Goal: Information Seeking & Learning: Learn about a topic

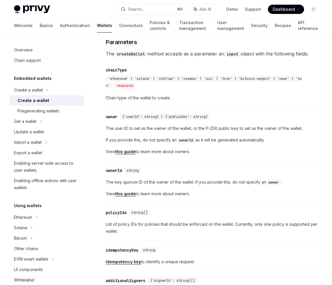
scroll to position [273, 0]
click at [284, 150] on div "The user ID to set as the owner of the wallet, or the P-256 public key to set a…" at bounding box center [214, 140] width 216 height 30
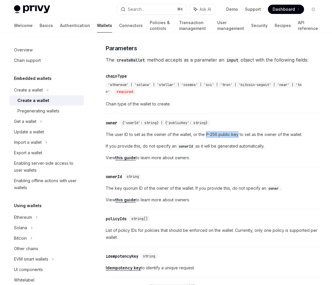
drag, startPoint x: 205, startPoint y: 139, endPoint x: 237, endPoint y: 142, distance: 31.5
click at [237, 138] on span "The user ID to set as the owner of the wallet, or the P-256 public key to set a…" at bounding box center [214, 134] width 216 height 7
copy span "P-256 public key"
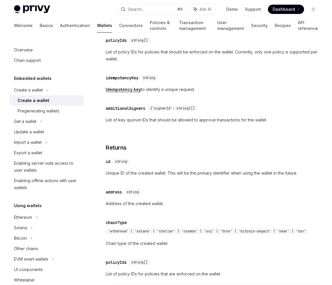
scroll to position [642, 0]
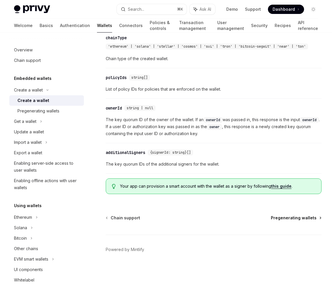
click at [278, 216] on span "Pregenerating wallets" at bounding box center [294, 218] width 46 height 6
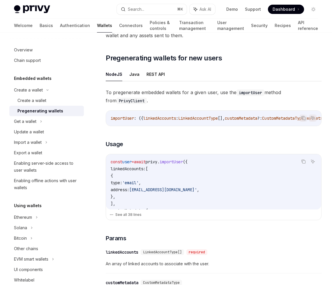
scroll to position [91, 0]
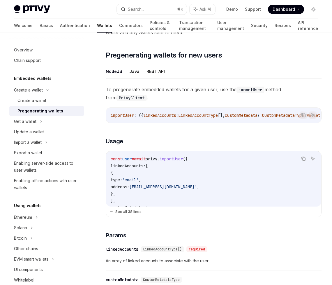
click at [138, 214] on button "See all 38 lines" at bounding box center [213, 212] width 208 height 8
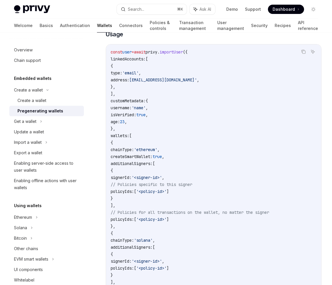
scroll to position [197, 0]
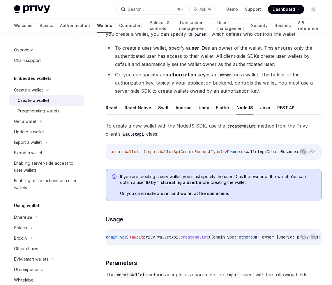
scroll to position [0, 119]
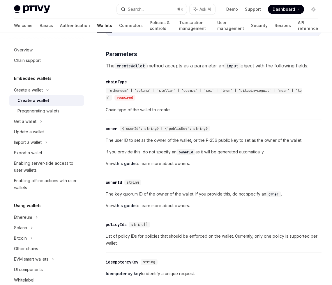
scroll to position [642, 0]
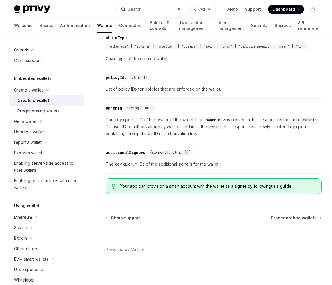
click at [279, 185] on link "this guide" at bounding box center [281, 186] width 20 height 5
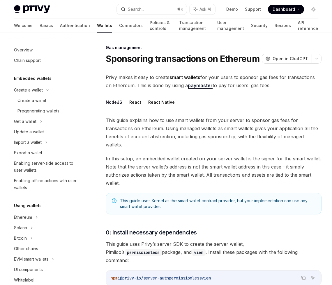
scroll to position [239, 0]
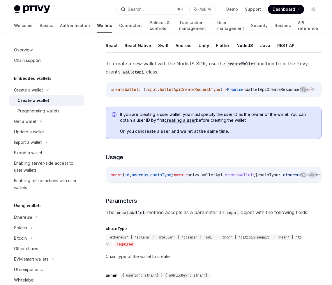
scroll to position [114, 0]
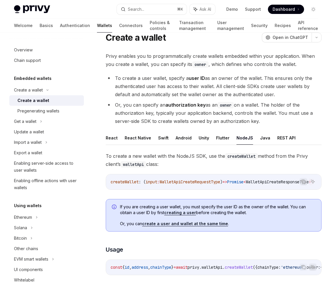
scroll to position [13, 0]
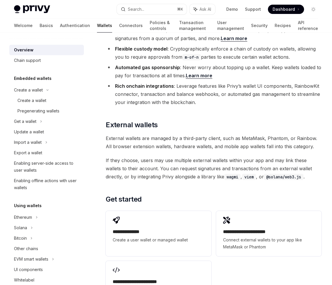
scroll to position [778, 0]
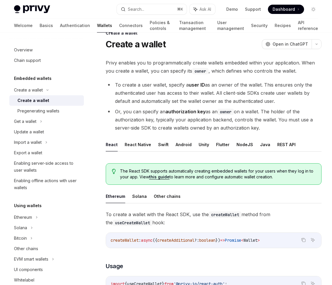
scroll to position [13, 0]
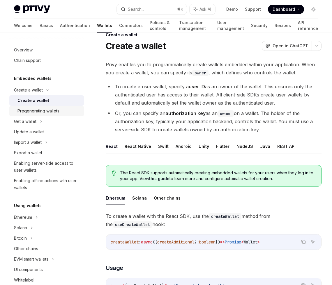
click at [44, 112] on div "Pregenerating wallets" at bounding box center [38, 111] width 42 height 7
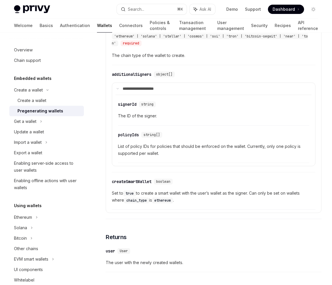
scroll to position [417, 0]
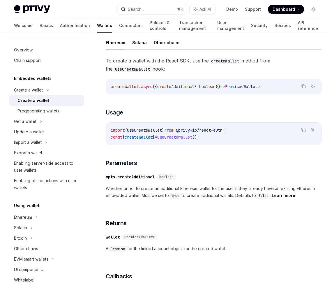
scroll to position [169, 0]
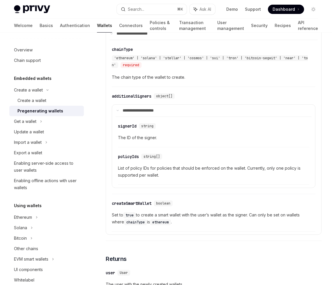
scroll to position [1057, 0]
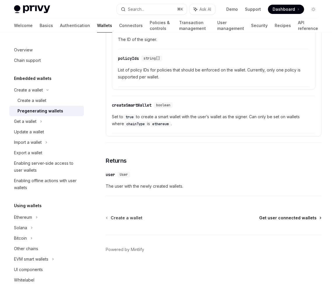
click at [298, 218] on span "Get user connected wallets" at bounding box center [287, 218] width 57 height 6
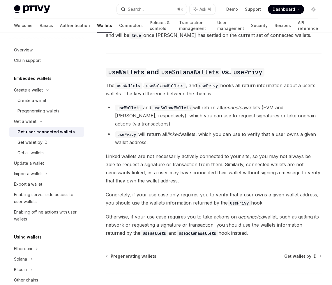
scroll to position [463, 0]
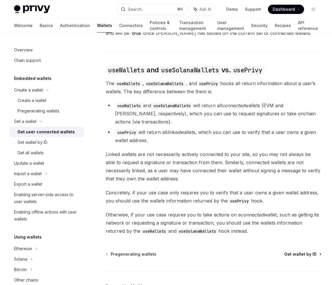
click at [304, 252] on span "Get wallet by ID" at bounding box center [300, 255] width 32 height 6
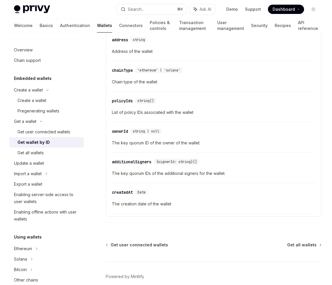
scroll to position [312, 0]
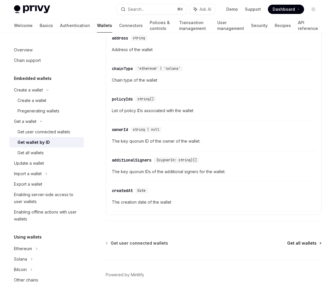
click at [304, 244] on span "Get all wallets" at bounding box center [301, 244] width 29 height 6
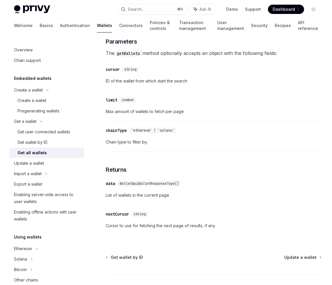
scroll to position [223, 0]
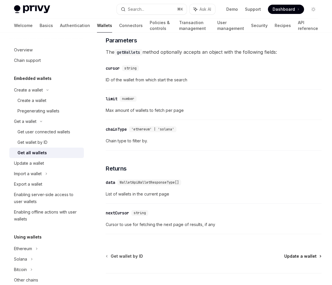
click at [295, 260] on span "Update a wallet" at bounding box center [300, 257] width 32 height 6
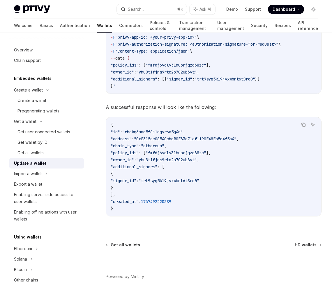
scroll to position [634, 0]
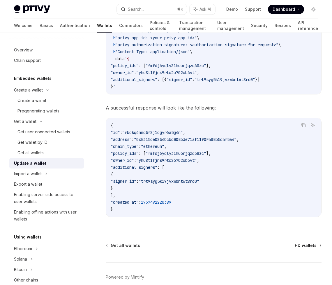
click at [302, 249] on span "HD wallets" at bounding box center [305, 246] width 22 height 6
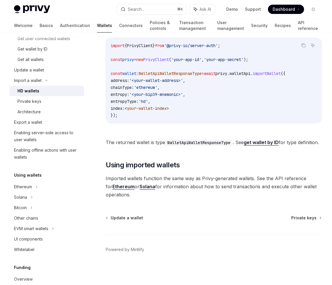
scroll to position [233, 0]
click at [300, 220] on span "Private keys" at bounding box center [303, 218] width 25 height 6
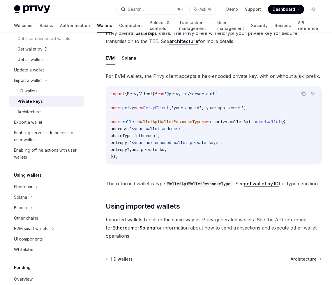
scroll to position [141, 0]
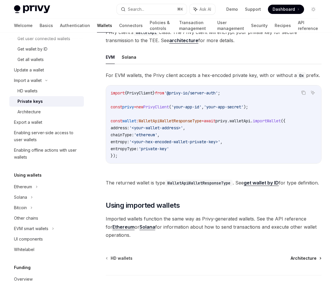
click at [296, 262] on span "Architecture" at bounding box center [303, 259] width 26 height 6
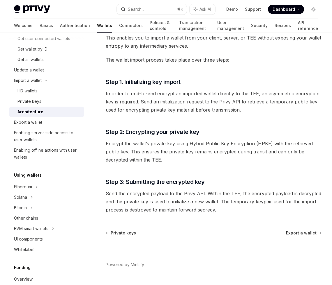
scroll to position [64, 0]
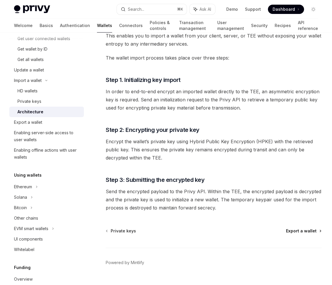
click at [307, 230] on span "Export a wallet" at bounding box center [301, 231] width 31 height 6
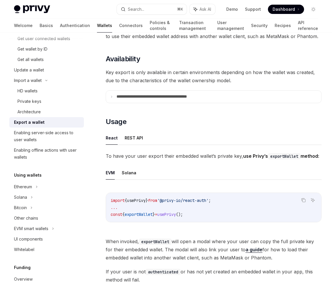
scroll to position [51, 0]
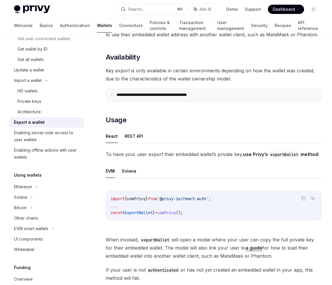
click at [112, 95] on icon at bounding box center [111, 95] width 3 height 3
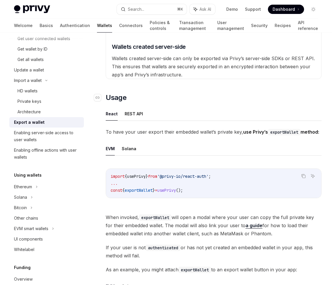
scroll to position [215, 0]
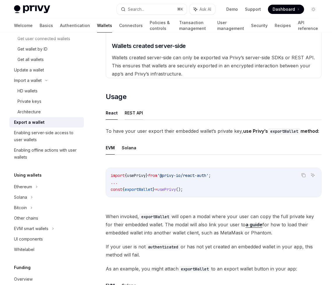
click at [139, 112] on button "REST API" at bounding box center [134, 113] width 18 height 14
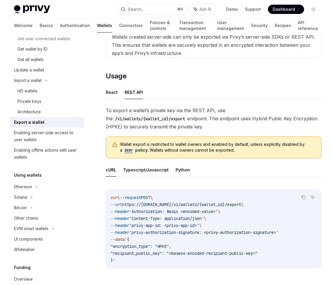
scroll to position [241, 0]
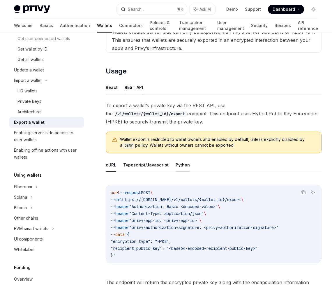
click at [176, 165] on button "Python" at bounding box center [182, 165] width 14 height 14
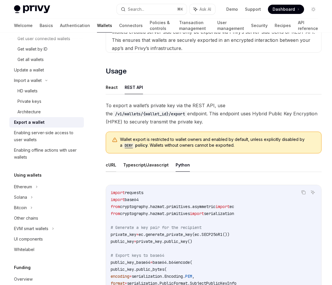
click at [111, 168] on button "cURL" at bounding box center [111, 165] width 10 height 14
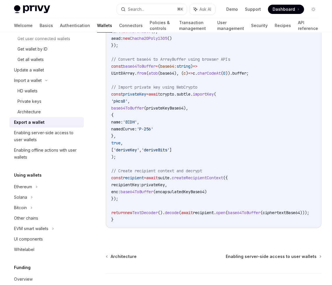
scroll to position [890, 0]
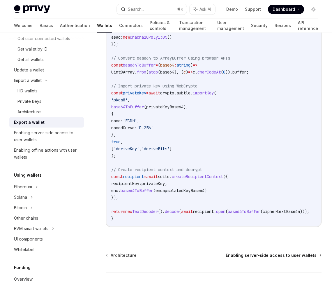
click at [252, 259] on span "Enabling server-side access to user wallets" at bounding box center [271, 256] width 91 height 6
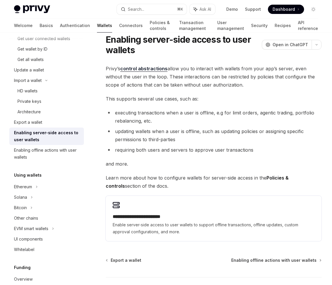
scroll to position [17, 0]
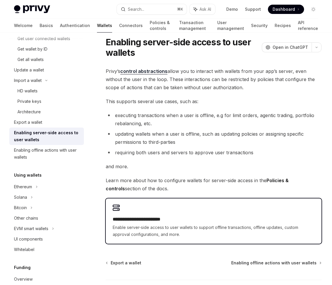
click at [229, 228] on span "Enable server-side access to user wallets to support offline transactions, offl…" at bounding box center [214, 231] width 202 height 14
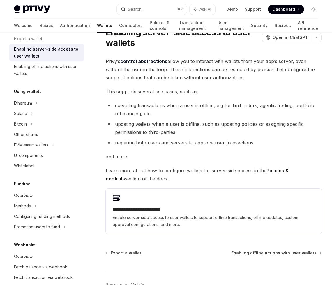
scroll to position [27, 0]
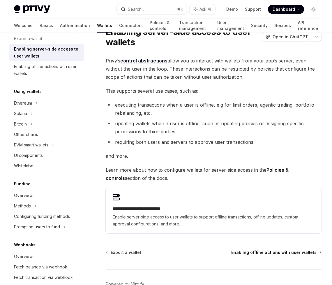
click at [278, 253] on span "Enabling offline actions with user wallets" at bounding box center [273, 253] width 85 height 6
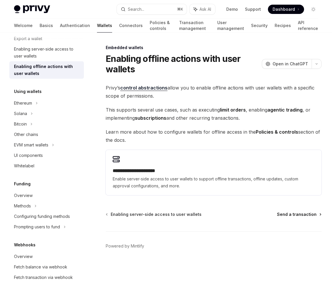
click at [290, 216] on span "Send a transaction" at bounding box center [297, 215] width 40 height 6
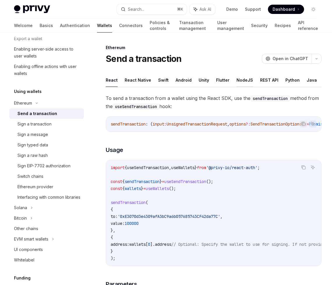
click at [242, 79] on button "NodeJS" at bounding box center [244, 80] width 17 height 14
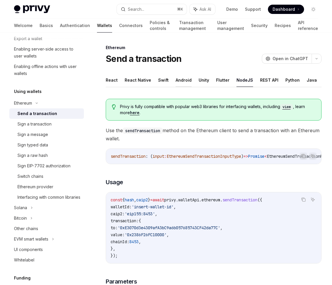
click at [178, 80] on button "Android" at bounding box center [183, 80] width 16 height 14
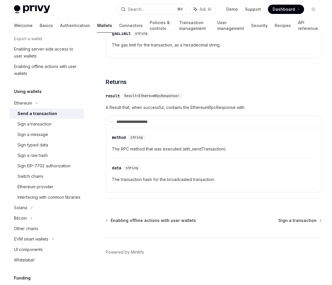
scroll to position [558, 0]
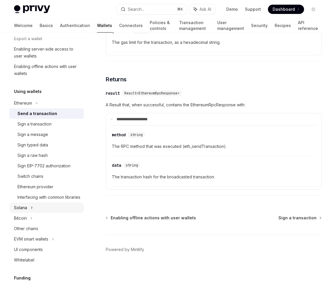
click at [40, 11] on icon at bounding box center [41, 7] width 2 height 7
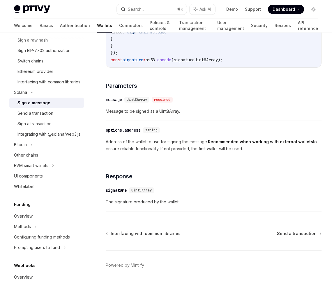
scroll to position [301, 0]
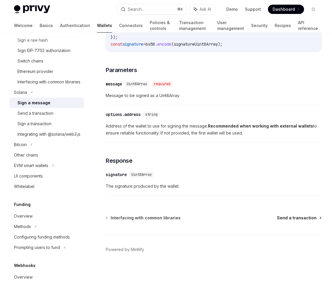
click at [299, 218] on span "Send a transaction" at bounding box center [297, 218] width 40 height 6
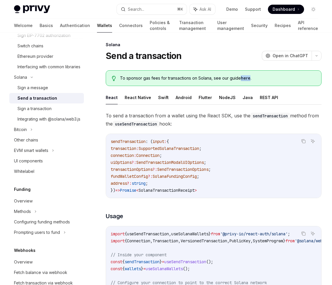
scroll to position [207, 0]
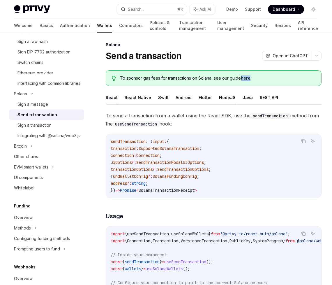
click at [223, 98] on button "NodeJS" at bounding box center [227, 98] width 17 height 14
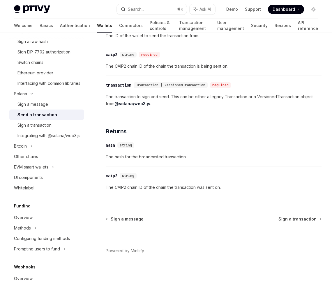
scroll to position [389, 0]
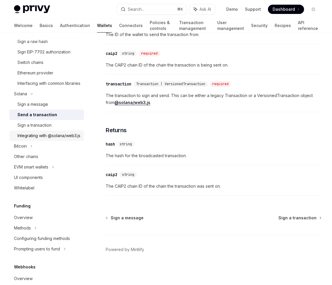
click at [34, 139] on div "Integrating with @solana/web3.js" at bounding box center [48, 135] width 63 height 7
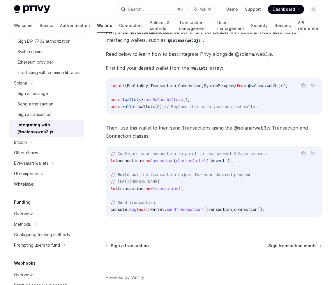
scroll to position [68, 0]
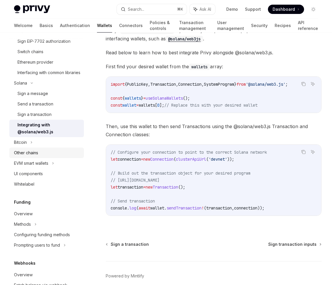
click at [26, 157] on div "Other chains" at bounding box center [26, 153] width 24 height 7
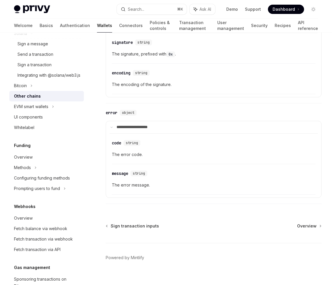
scroll to position [685, 0]
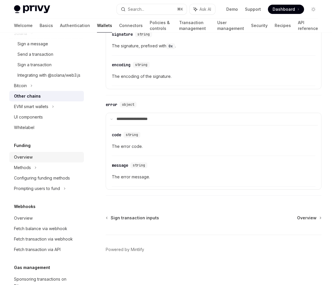
click at [23, 161] on div "Overview" at bounding box center [23, 157] width 19 height 7
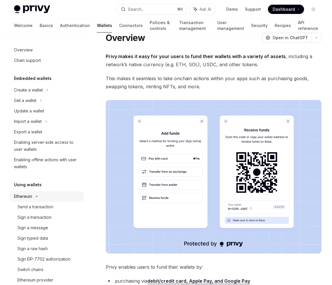
click at [38, 196] on icon at bounding box center [36, 197] width 7 height 2
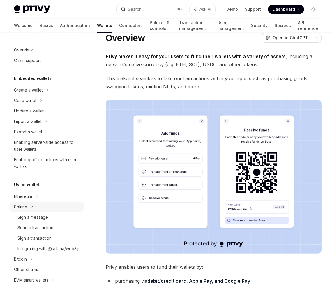
click at [31, 207] on icon at bounding box center [32, 207] width 2 height 1
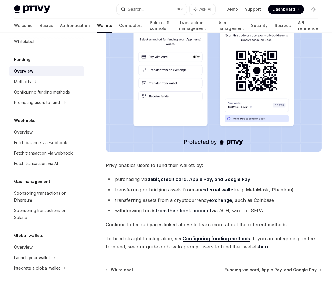
scroll to position [127, 0]
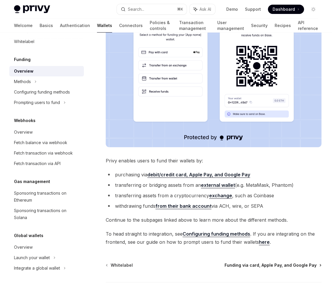
click at [282, 266] on span "Funding via card, Apple Pay, and Google Pay" at bounding box center [270, 266] width 92 height 6
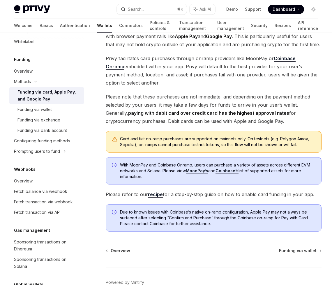
scroll to position [61, 0]
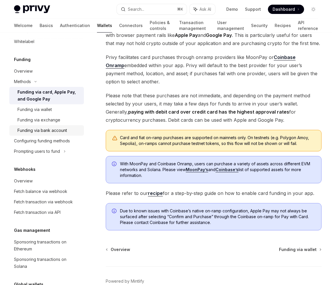
click at [53, 133] on div "Funding via bank account" at bounding box center [41, 130] width 49 height 7
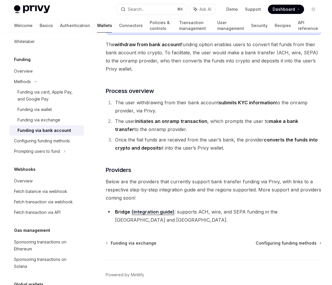
scroll to position [56, 0]
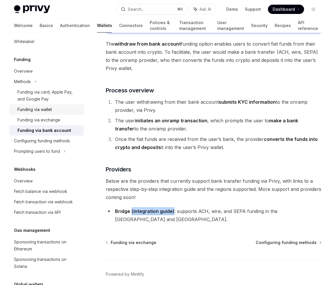
click at [51, 111] on div "Funding via wallet" at bounding box center [34, 109] width 34 height 7
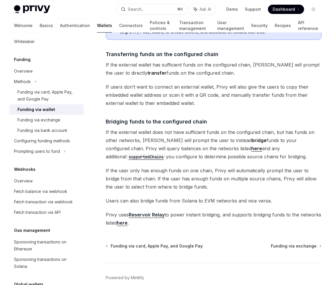
scroll to position [102, 0]
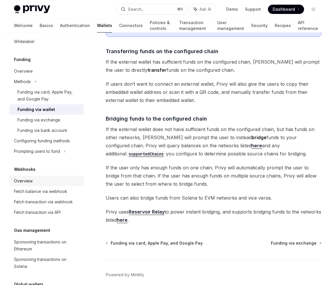
click at [29, 180] on div "Overview" at bounding box center [23, 181] width 19 height 7
type textarea "*"
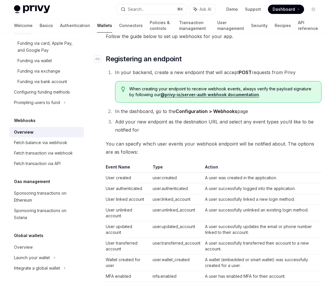
scroll to position [105, 0]
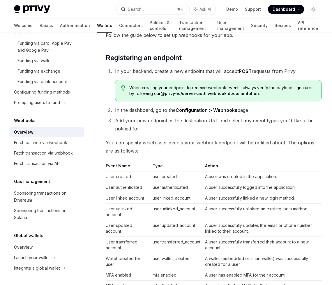
click at [287, 128] on li "Add your new endpoint as the destination URL and select any event types you’d l…" at bounding box center [217, 125] width 208 height 16
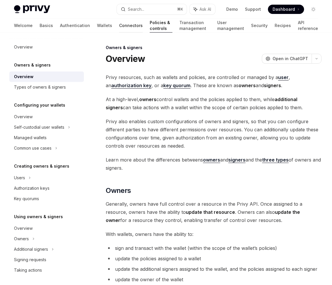
click at [119, 26] on link "Connectors" at bounding box center [131, 26] width 24 height 14
type textarea "*"
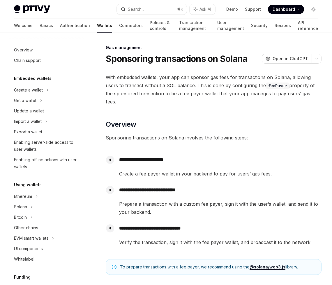
scroll to position [218, 0]
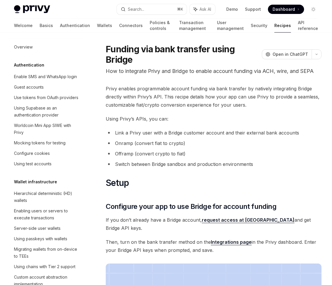
scroll to position [2, 0]
